Goal: Navigation & Orientation: Go to known website

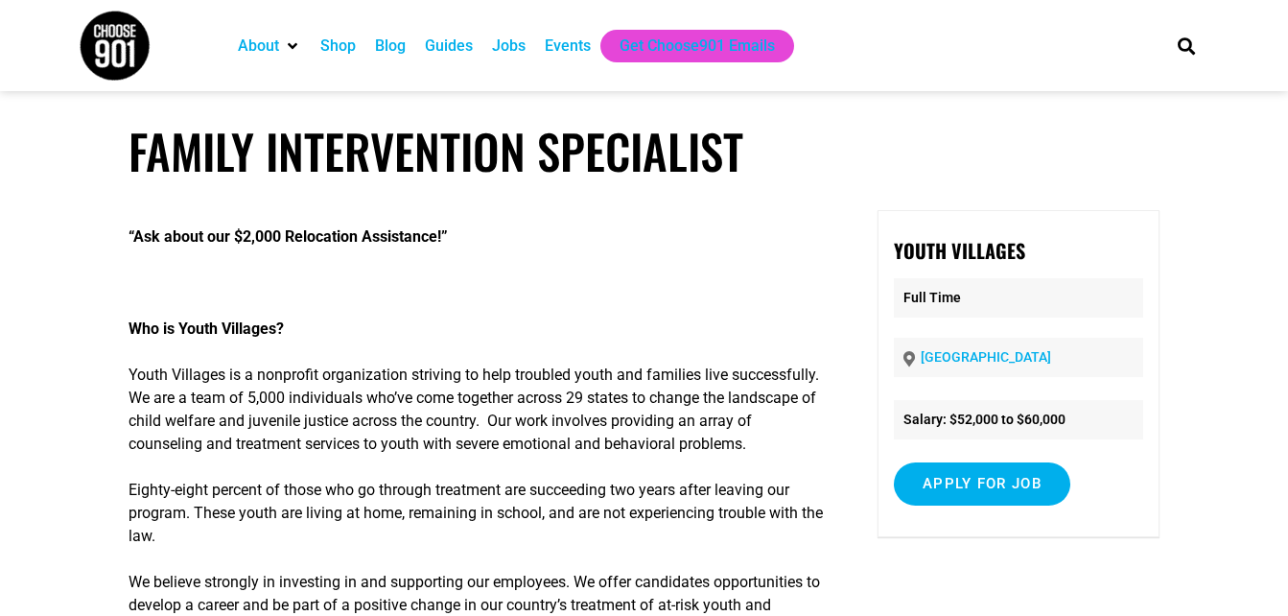
click at [119, 51] on img at bounding box center [115, 46] width 72 height 72
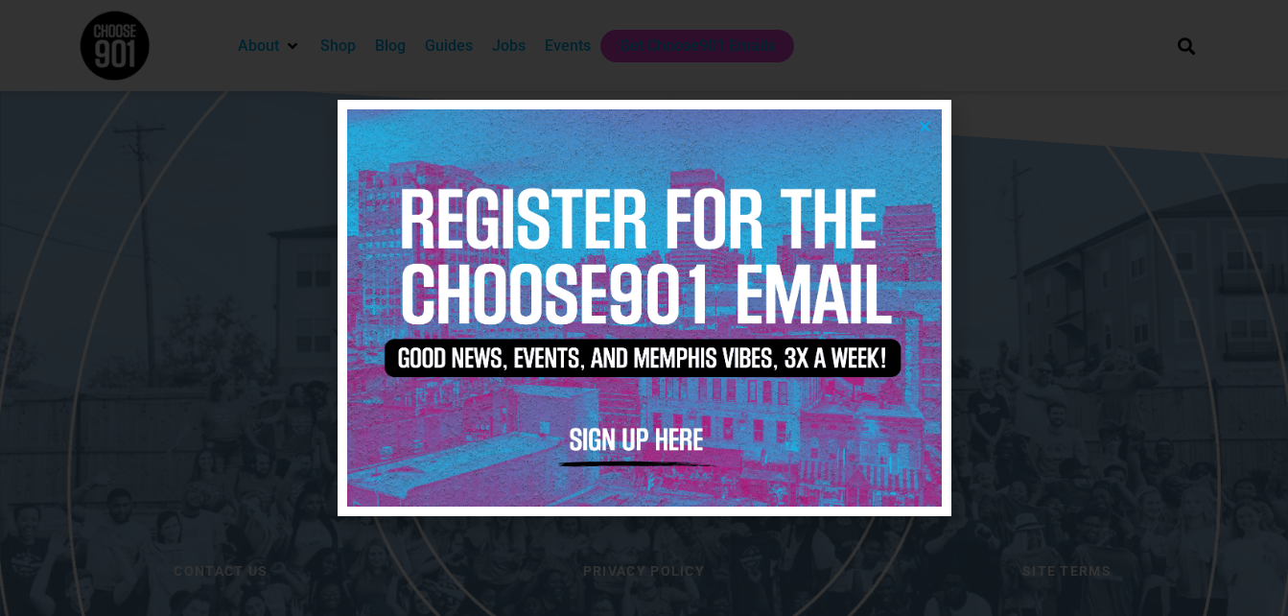
click at [928, 124] on icon "Close" at bounding box center [925, 126] width 14 height 14
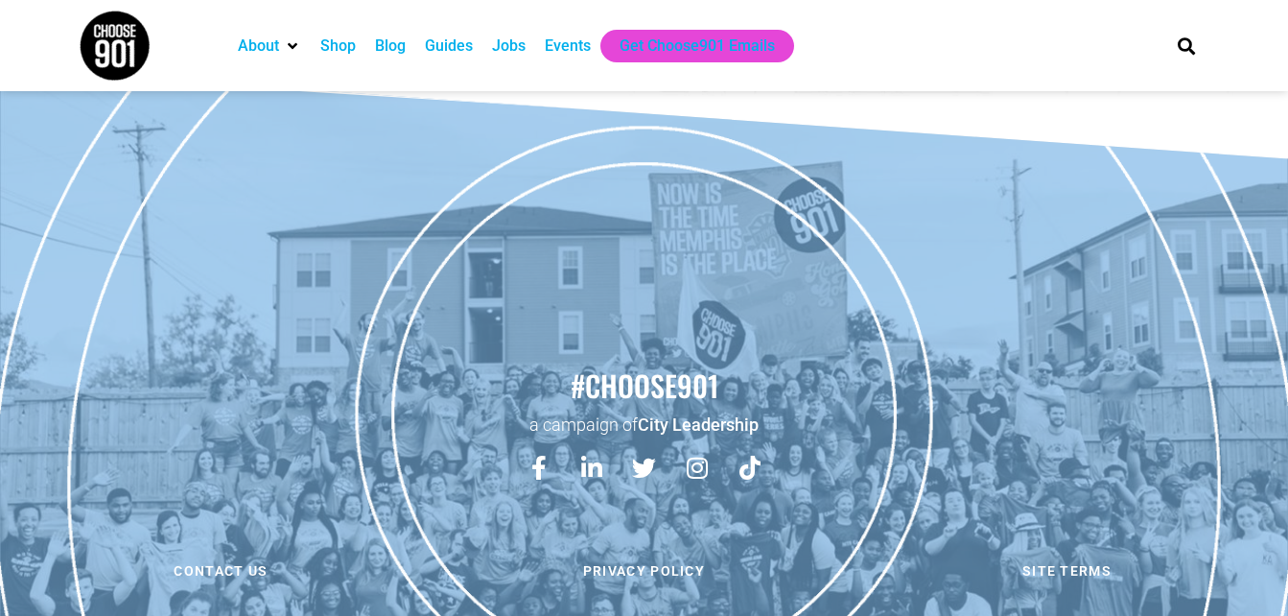
click at [121, 43] on img at bounding box center [115, 46] width 72 height 72
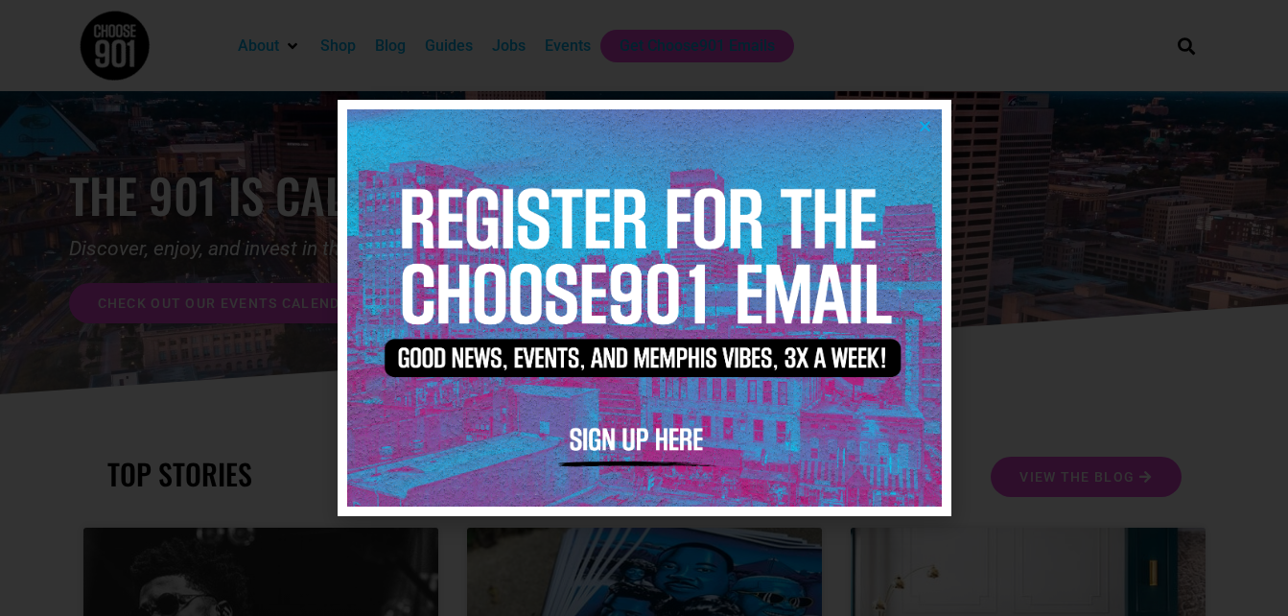
click at [927, 129] on icon "Close" at bounding box center [925, 126] width 14 height 14
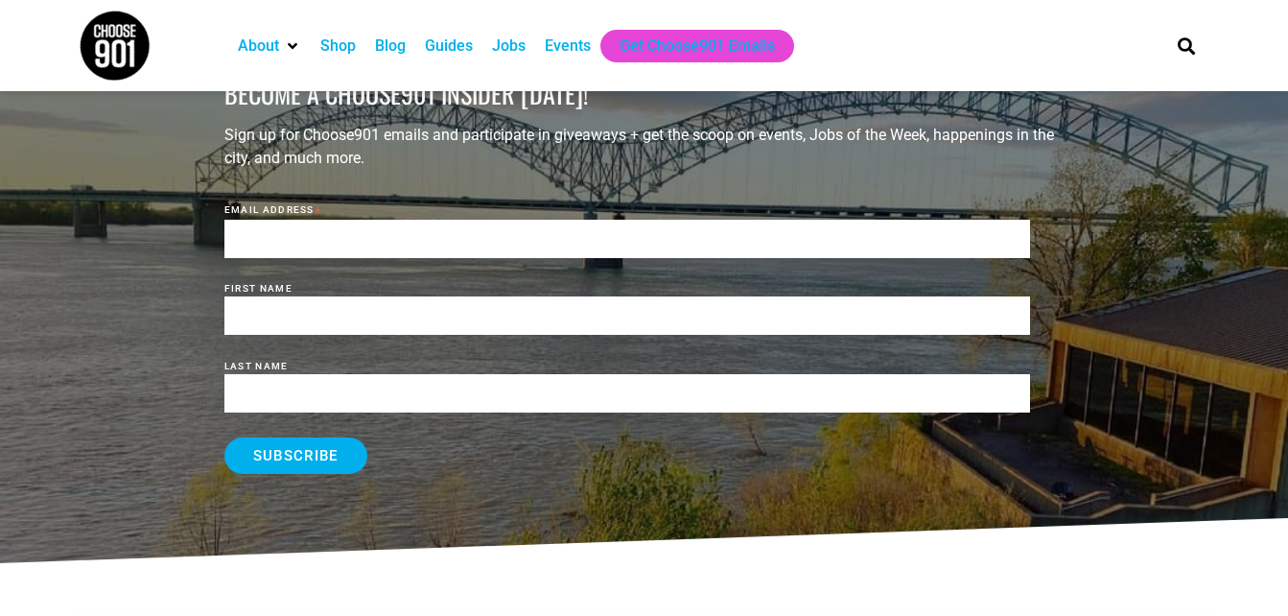
scroll to position [2130, 0]
